Goal: Answer question/provide support: Share knowledge or assist other users

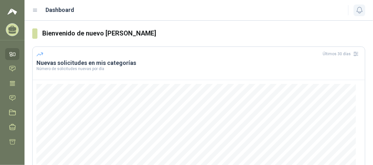
click at [359, 14] on icon "button" at bounding box center [359, 10] width 8 height 8
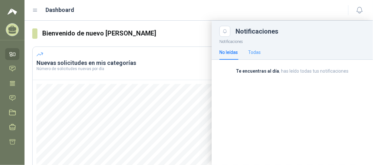
click at [260, 55] on div "Todas" at bounding box center [254, 52] width 13 height 15
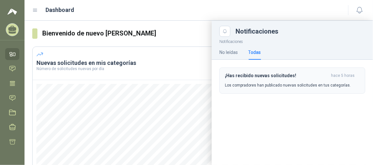
click at [266, 79] on div "¡Has recibido nuevas solicitudes! hace 5 horas Los compradores han publicado nu…" at bounding box center [292, 80] width 135 height 15
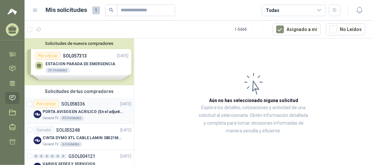
click at [93, 110] on p "PORTA AVISOS EN ACRILICO (En el adjunto mas informacion)" at bounding box center [83, 112] width 80 height 6
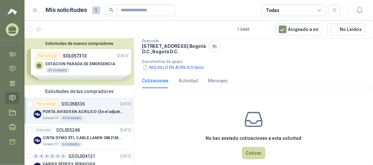
scroll to position [75, 0]
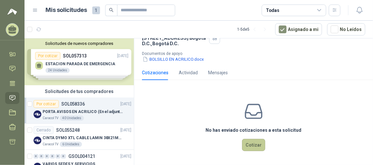
click at [249, 146] on button "Cotizar" at bounding box center [253, 145] width 23 height 12
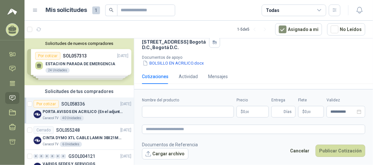
scroll to position [71, 0]
click at [206, 110] on input "Nombre del producto" at bounding box center [188, 112] width 92 height 12
type input "**********"
click at [258, 112] on body "[PERSON_NAME] Acrílicos Surtiacrylicos SAS Inicio Chat Tareas Solicitudes Licit…" at bounding box center [186, 82] width 373 height 165
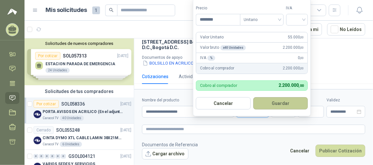
type input "********"
click at [279, 104] on button "Guardar" at bounding box center [280, 103] width 55 height 12
click at [304, 18] on input "search" at bounding box center [297, 19] width 14 height 10
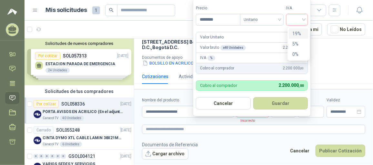
click at [299, 33] on div "19%" at bounding box center [298, 33] width 12 height 7
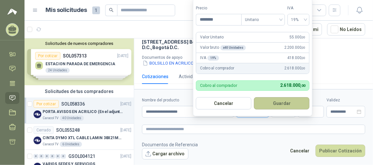
click at [284, 104] on button "Guardar" at bounding box center [281, 103] width 55 height 12
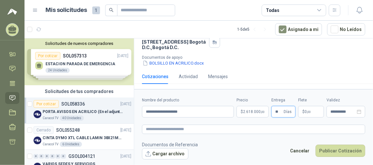
type input "**"
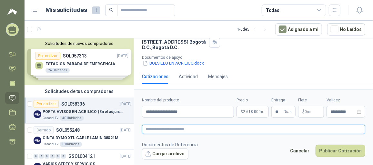
click at [174, 131] on textarea at bounding box center [253, 128] width 223 height 9
paste textarea "**********"
type textarea "**********"
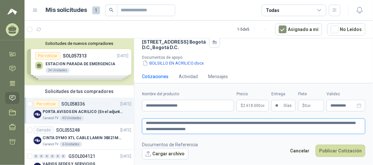
scroll to position [75, 0]
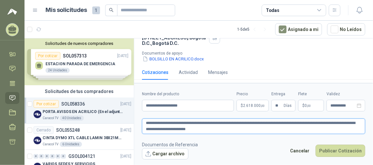
click at [175, 129] on textarea "**********" at bounding box center [253, 125] width 223 height 15
type textarea "**********"
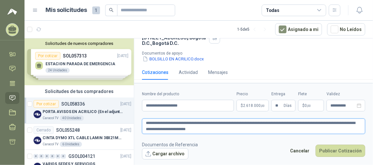
type textarea "**********"
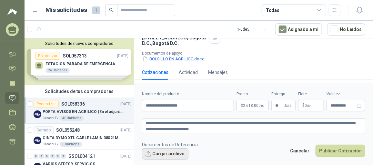
click at [171, 150] on button "Cargar archivo" at bounding box center [165, 154] width 46 height 12
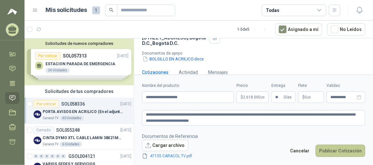
click at [340, 151] on button "Publicar Cotización" at bounding box center [340, 150] width 50 height 12
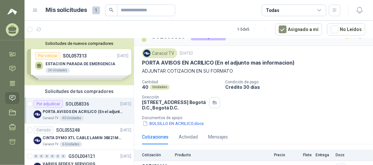
scroll to position [0, 0]
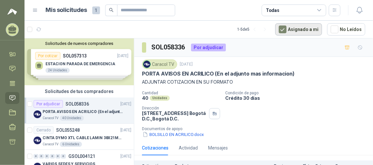
click at [317, 31] on button "Asignado a mi" at bounding box center [298, 29] width 47 height 12
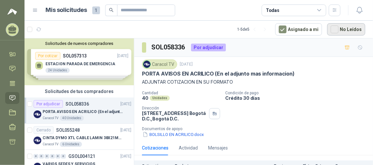
click at [350, 32] on button "No Leídos" at bounding box center [346, 29] width 38 height 12
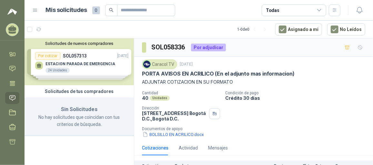
scroll to position [36, 0]
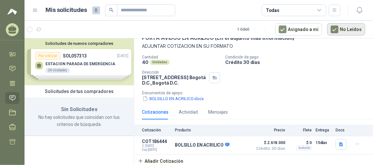
click at [355, 29] on button "No Leídos" at bounding box center [346, 29] width 38 height 12
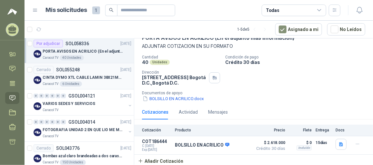
scroll to position [69, 0]
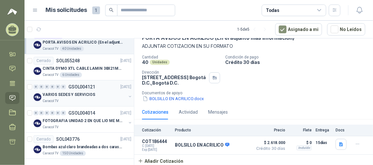
click at [101, 96] on div "VARIOS SEDES Y SERVICIOS" at bounding box center [84, 95] width 83 height 8
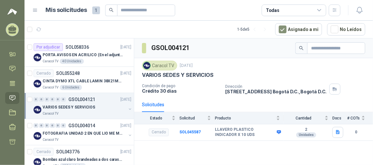
scroll to position [69, 0]
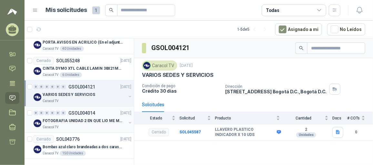
click at [90, 122] on p "FOTOGRAFIA UNIDAD 2 EN QUE LIO ME METI" at bounding box center [83, 121] width 80 height 6
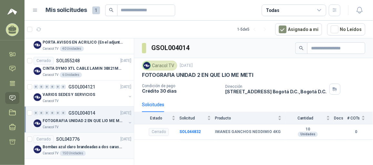
click at [94, 144] on p "Bombas azul claro brandeadas a dos caras 1 tinta" at bounding box center [83, 147] width 80 height 6
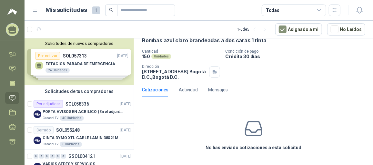
click at [90, 63] on div "Solicitudes de nuevos compradores Por cotizar SOL057313 [DATE] ESTACION PARADA …" at bounding box center [79, 61] width 109 height 47
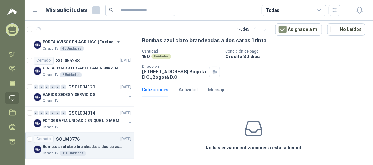
scroll to position [181, 0]
click at [95, 10] on span "1" at bounding box center [96, 10] width 8 height 8
click at [309, 31] on button "Asignado a mi" at bounding box center [298, 29] width 47 height 12
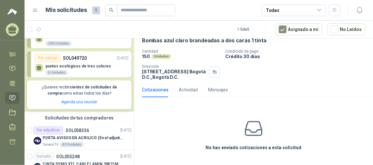
scroll to position [94, 0]
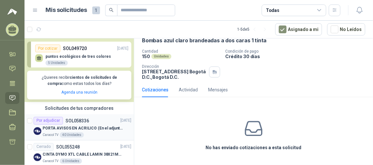
click at [92, 126] on p "PORTA AVISOS EN ACRILICO (En el adjunto mas informacion)" at bounding box center [83, 128] width 80 height 6
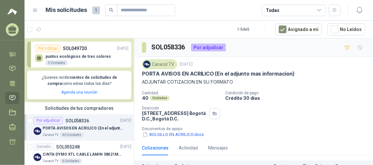
scroll to position [36, 0]
